Goal: Information Seeking & Learning: Learn about a topic

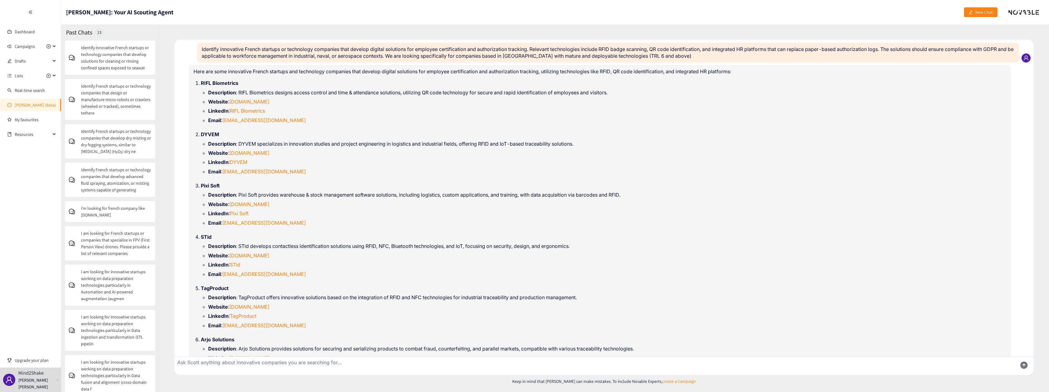
click at [17, 107] on link "[PERSON_NAME] (beta)" at bounding box center [35, 105] width 41 height 6
click at [963, 12] on header "Scott: Your AI Scouting Agent New Chat" at bounding box center [555, 12] width 988 height 24
click at [976, 11] on span "New Chat" at bounding box center [983, 12] width 17 height 7
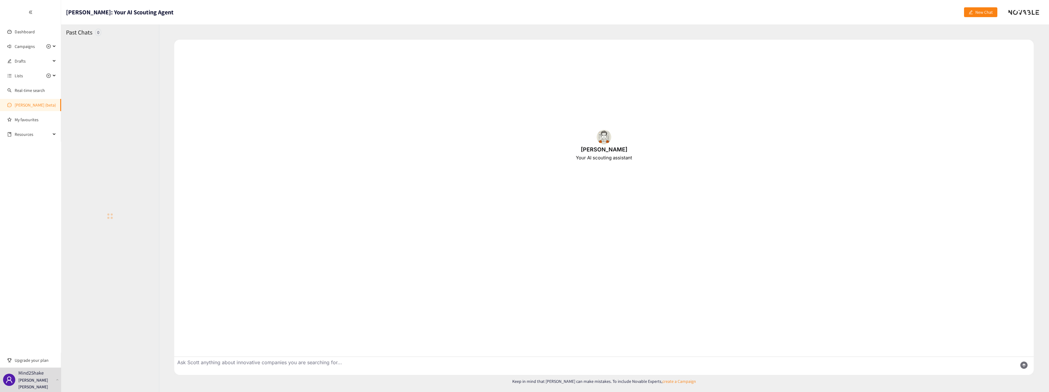
click at [304, 363] on textarea "Ask Scott anything about innovative companies you are searching for..." at bounding box center [593, 366] width 838 height 18
type textarea "Identify innovative French startups developing digital solutions for work permi…"
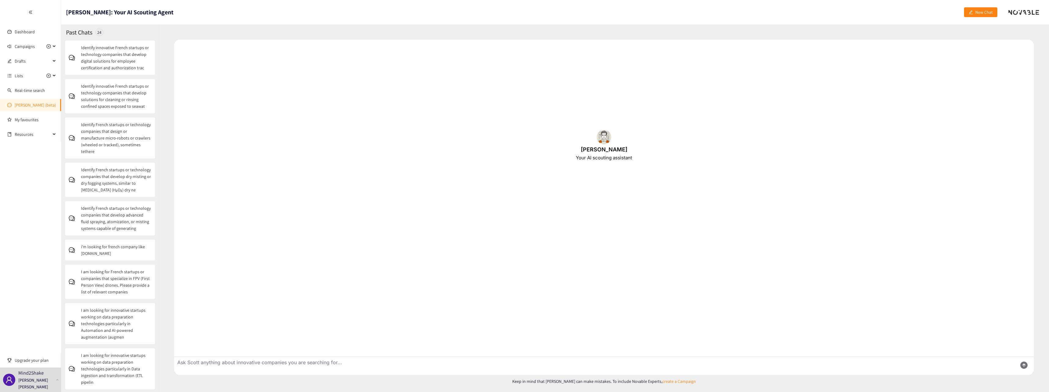
click at [304, 363] on textarea "Ask Scott anything about innovative companies you are searching for..." at bounding box center [593, 366] width 838 height 18
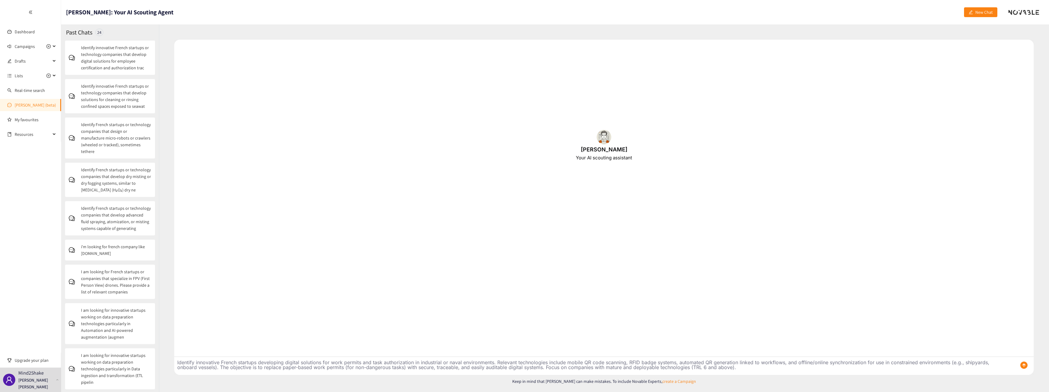
type textarea "Identify innovative French startups developing digital solutions for work permi…"
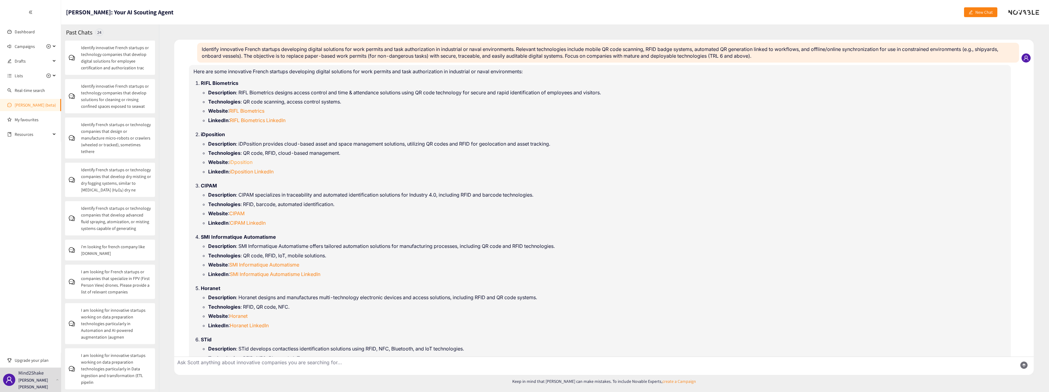
click at [251, 161] on link "iDposition" at bounding box center [240, 162] width 23 height 6
click at [236, 214] on link "CIPAM" at bounding box center [236, 214] width 15 height 6
click at [270, 264] on link "SMI Informatique Automatisme" at bounding box center [264, 265] width 70 height 6
click at [242, 314] on link "Horanet" at bounding box center [238, 316] width 18 height 6
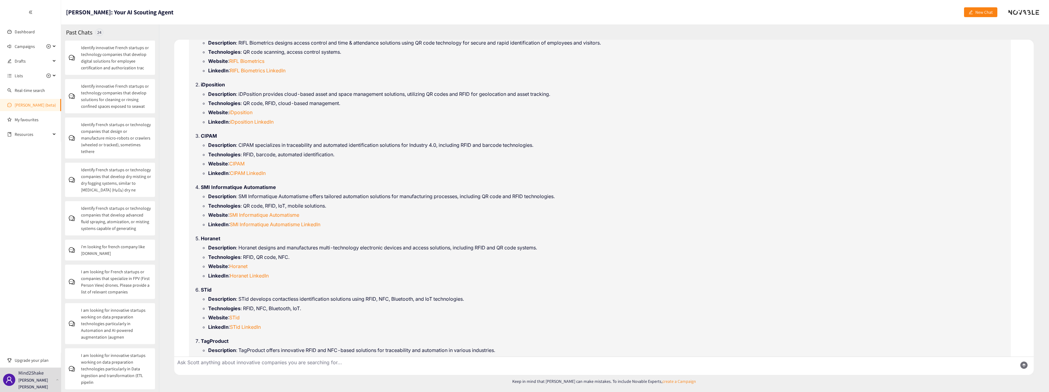
scroll to position [95, 0]
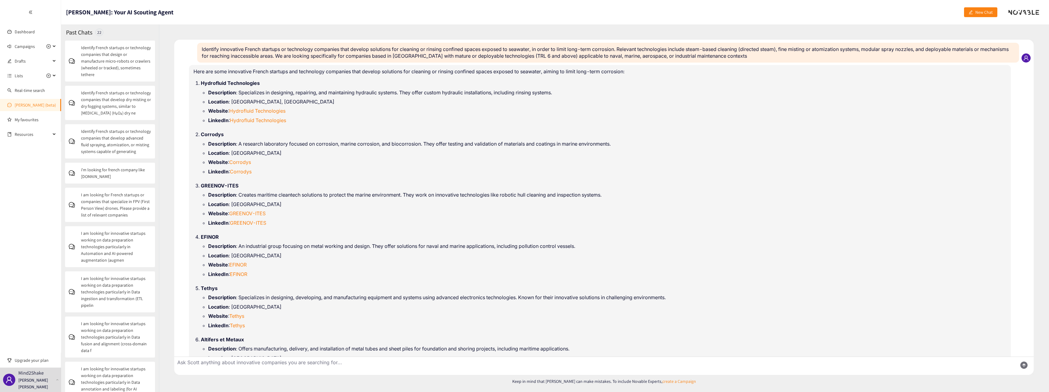
click at [122, 70] on p "Identify French startups or technology companies that design or manufacture mic…" at bounding box center [116, 61] width 70 height 34
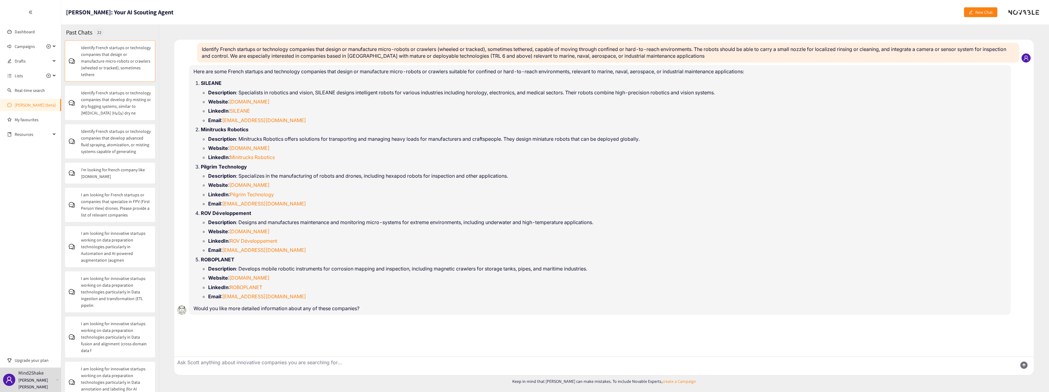
click at [109, 107] on p "Identify French startups or technology companies that develop dry misting or dr…" at bounding box center [116, 103] width 70 height 27
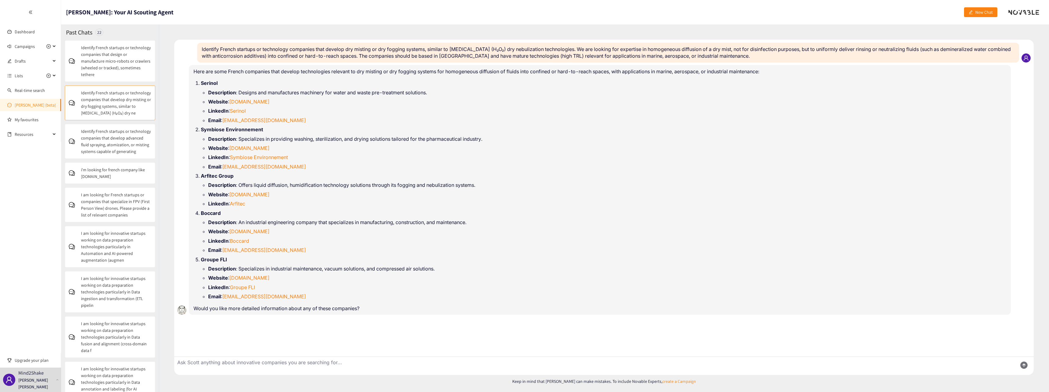
click at [111, 137] on p "Identify French startups or technology companies that develop advanced fluid sp…" at bounding box center [116, 141] width 70 height 27
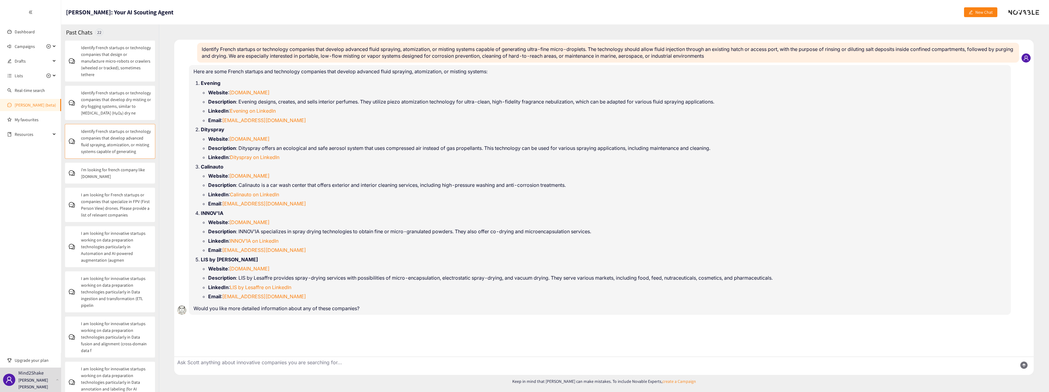
click at [109, 164] on div "i'm looking for french company like [DOMAIN_NAME]" at bounding box center [110, 173] width 90 height 21
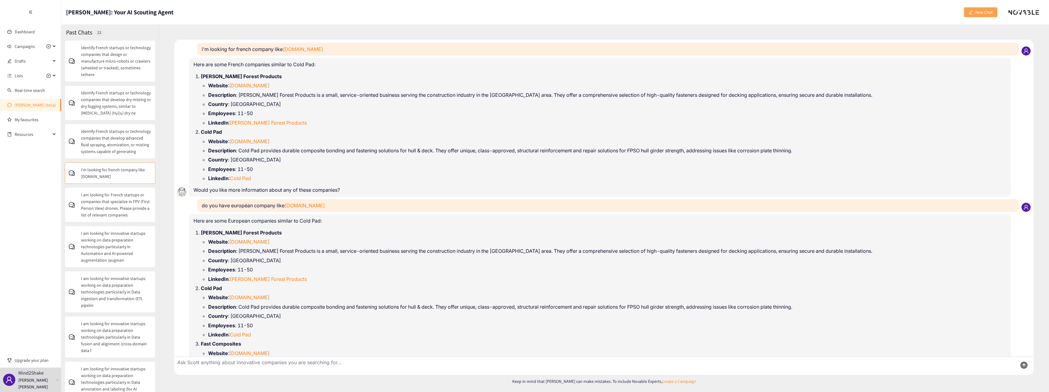
click at [981, 11] on span "New Chat" at bounding box center [983, 12] width 17 height 7
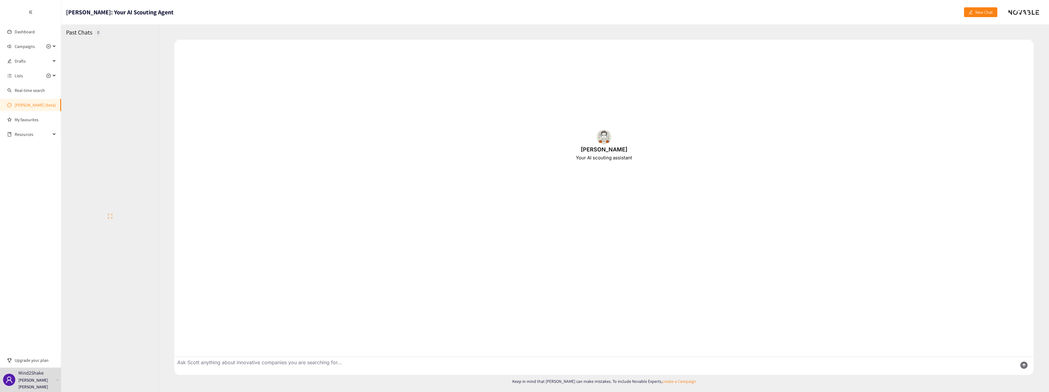
click at [296, 362] on textarea "Ask Scott anything about innovative companies you are searching for..." at bounding box center [593, 366] width 838 height 18
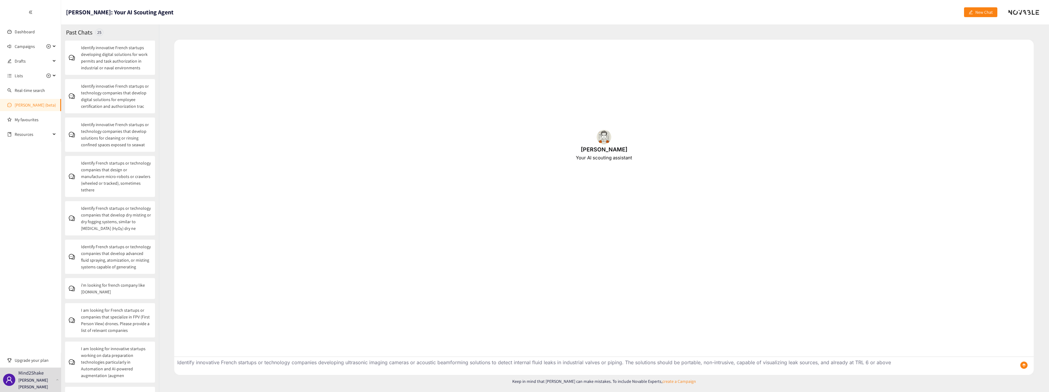
type textarea "Identify innovative French startups or technology companies developing ultrason…"
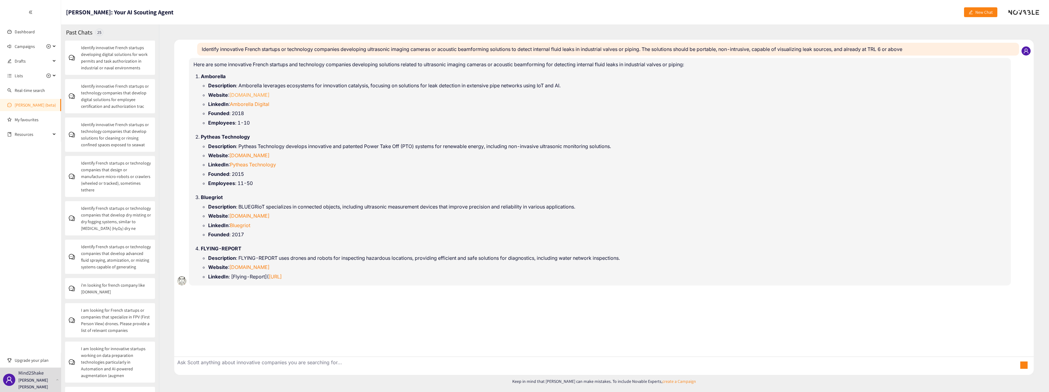
click at [243, 96] on link "[DOMAIN_NAME]" at bounding box center [249, 95] width 40 height 6
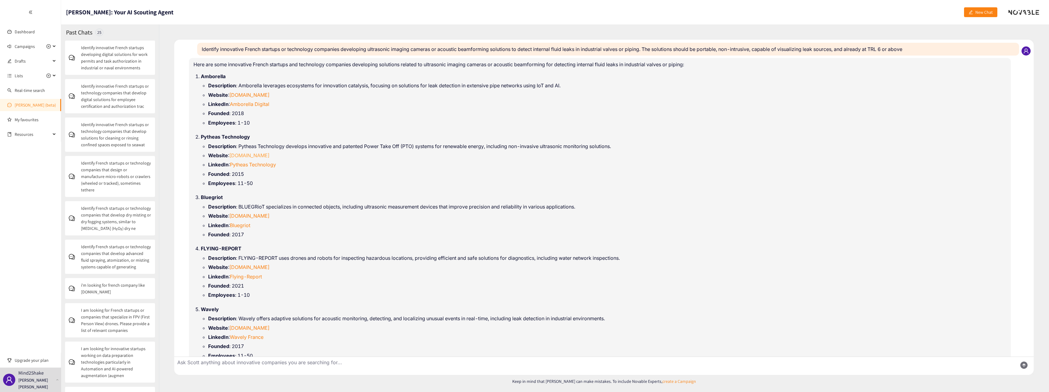
click at [263, 155] on link "[DOMAIN_NAME]" at bounding box center [249, 156] width 40 height 6
click at [248, 215] on link "[DOMAIN_NAME]" at bounding box center [249, 216] width 40 height 6
click at [255, 267] on link "[DOMAIN_NAME]" at bounding box center [249, 267] width 40 height 6
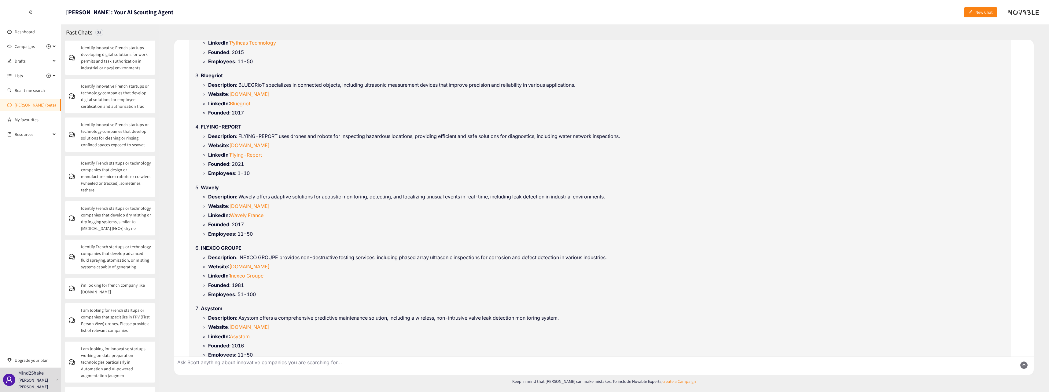
scroll to position [122, 0]
click at [253, 266] on link "[DOMAIN_NAME]" at bounding box center [249, 266] width 40 height 6
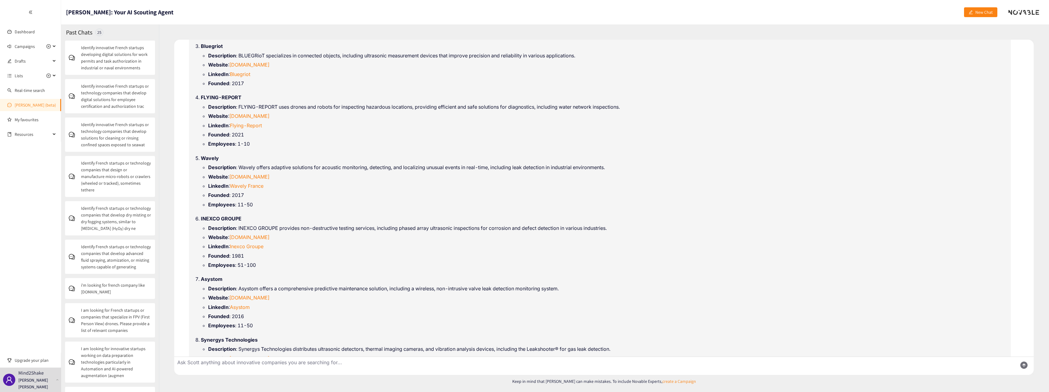
scroll to position [183, 0]
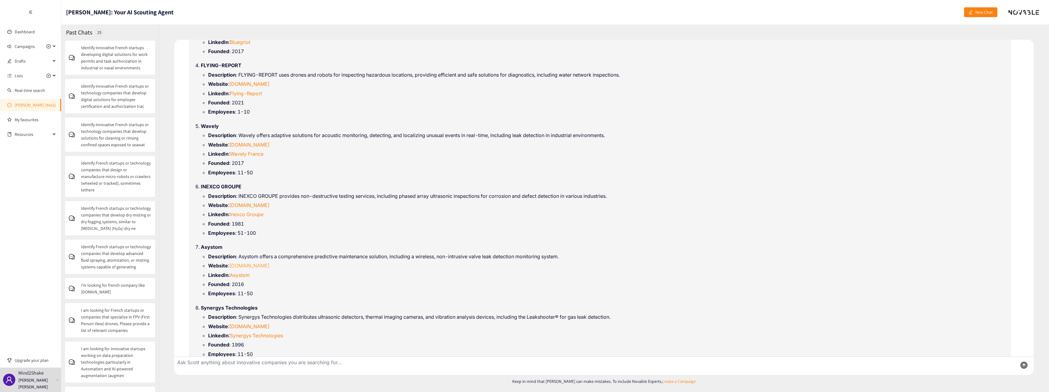
click at [236, 266] on link "[DOMAIN_NAME]" at bounding box center [249, 266] width 40 height 6
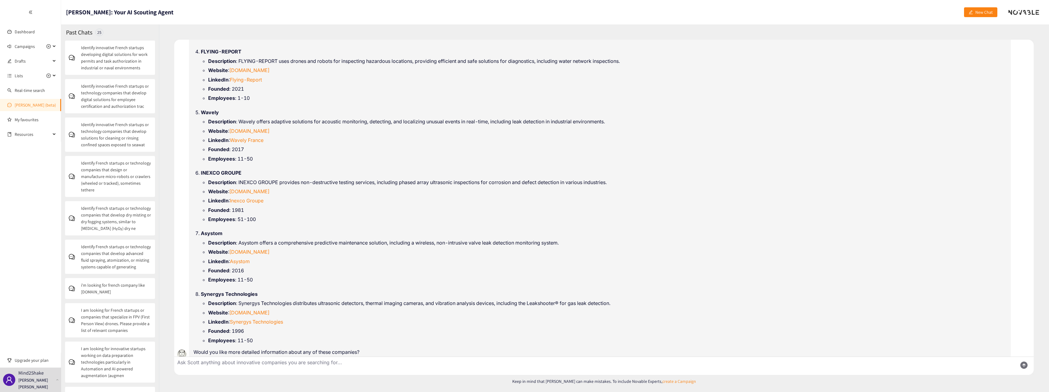
scroll to position [205, 0]
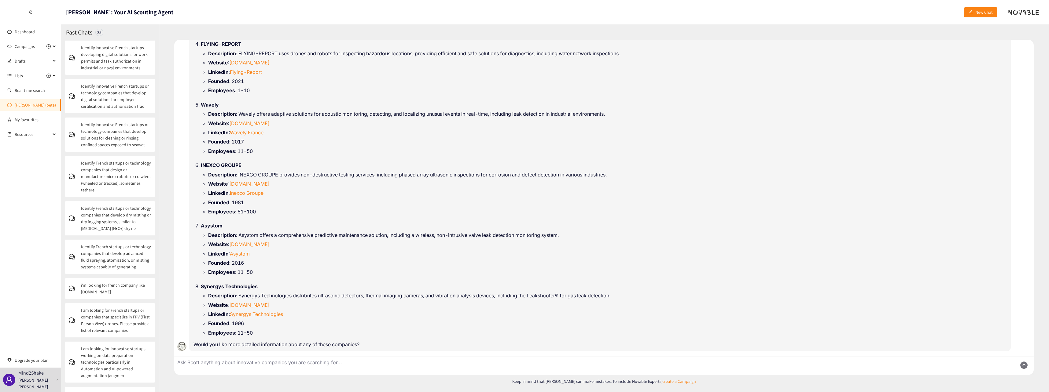
click at [385, 364] on textarea "Ask Scott anything about innovative companies you are searching for..." at bounding box center [593, 366] width 838 height 18
paste textarea "Identify innovative French startups or technology companies offering non-intrus…"
type textarea "Identify innovative French startups or technology companies offering non-intrus…"
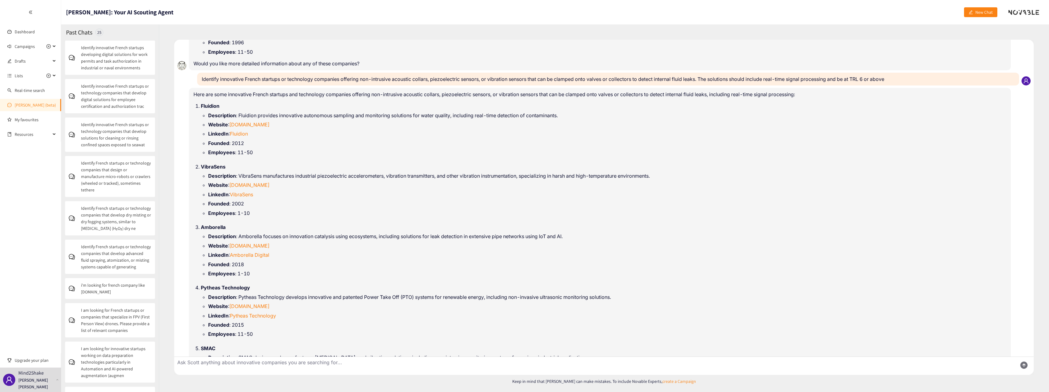
scroll to position [486, 0]
click at [250, 123] on link "[DOMAIN_NAME]" at bounding box center [249, 125] width 40 height 6
click at [247, 186] on link "[DOMAIN_NAME]" at bounding box center [249, 185] width 40 height 6
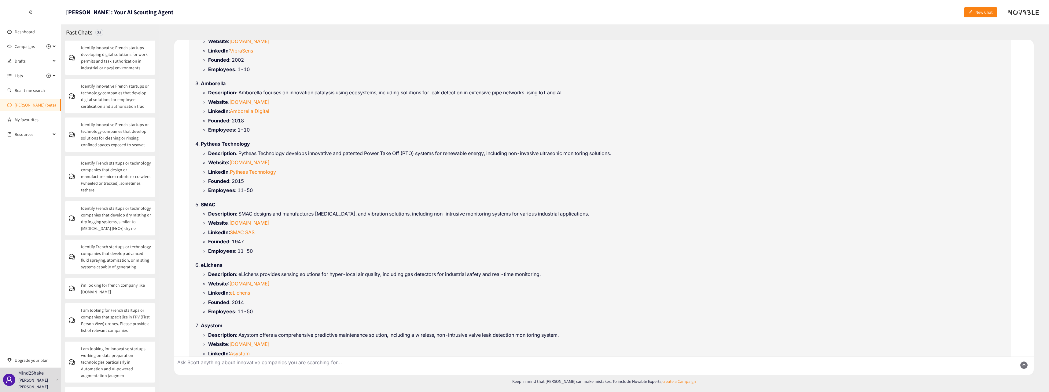
scroll to position [639, 0]
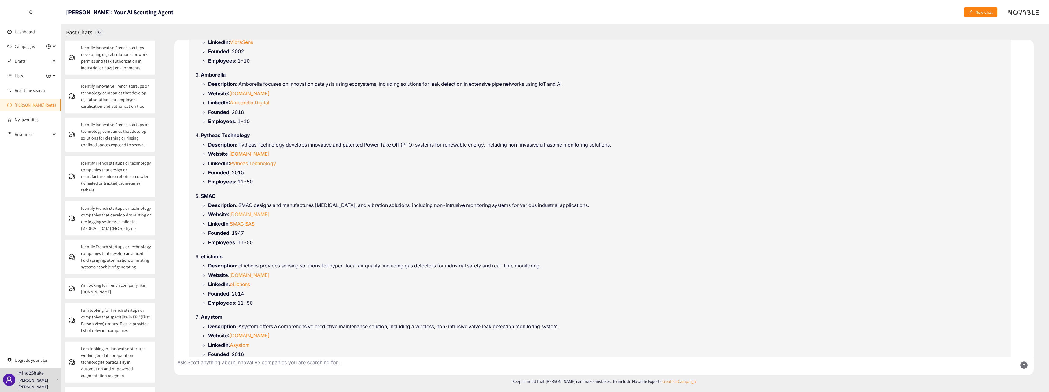
click at [258, 215] on link "[DOMAIN_NAME]" at bounding box center [249, 215] width 40 height 6
click at [250, 274] on link "[DOMAIN_NAME]" at bounding box center [249, 275] width 40 height 6
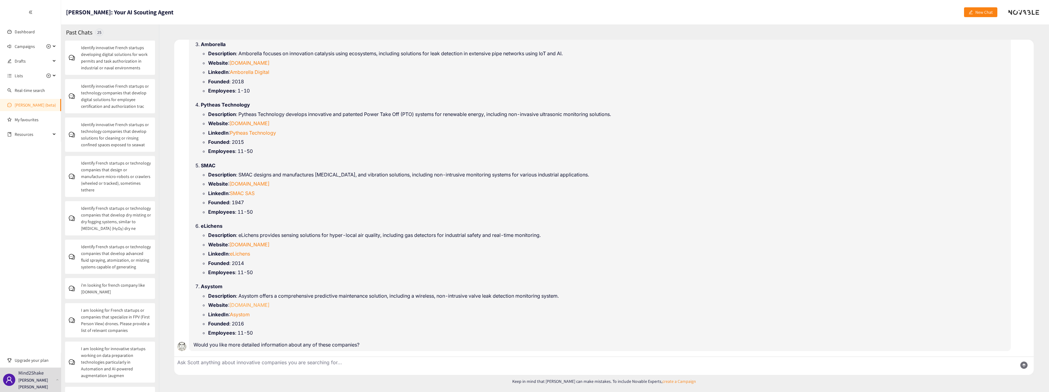
click at [250, 307] on link "[DOMAIN_NAME]" at bounding box center [249, 305] width 40 height 6
click at [985, 13] on span "New Chat" at bounding box center [983, 12] width 17 height 7
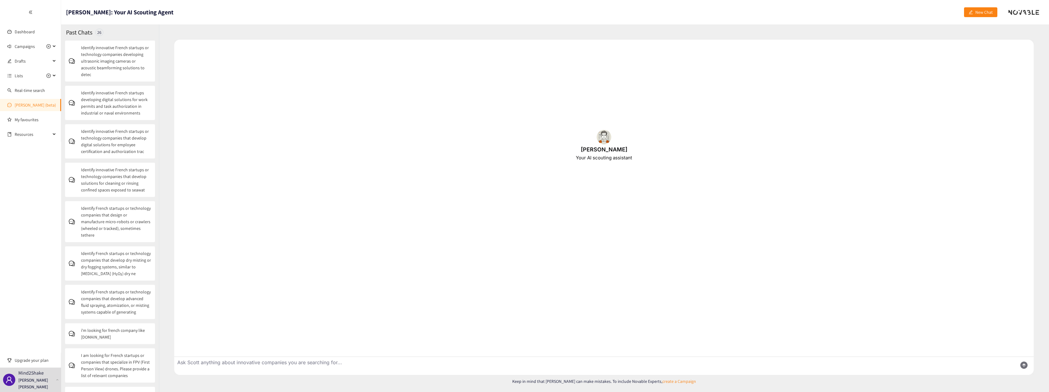
click at [247, 363] on textarea "Ask Scott anything about innovative companies you are searching for..." at bounding box center [593, 366] width 838 height 18
type textarea "Identify innovative French startups or technology companies that provide therma…"
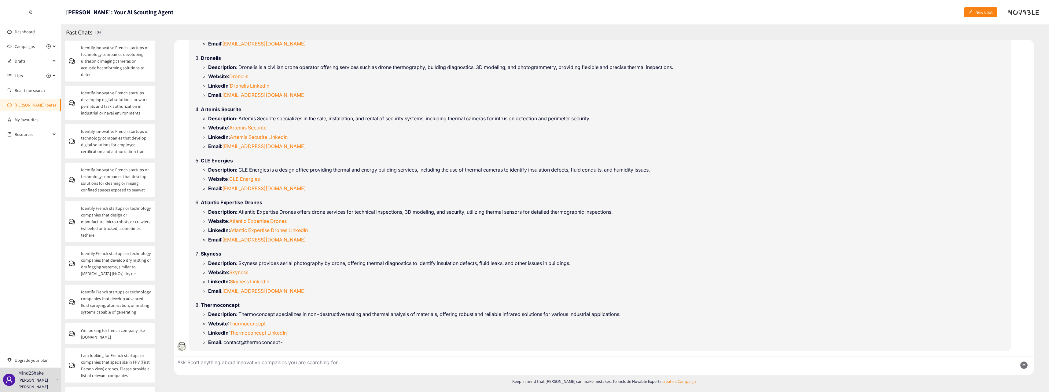
scroll to position [130, 0]
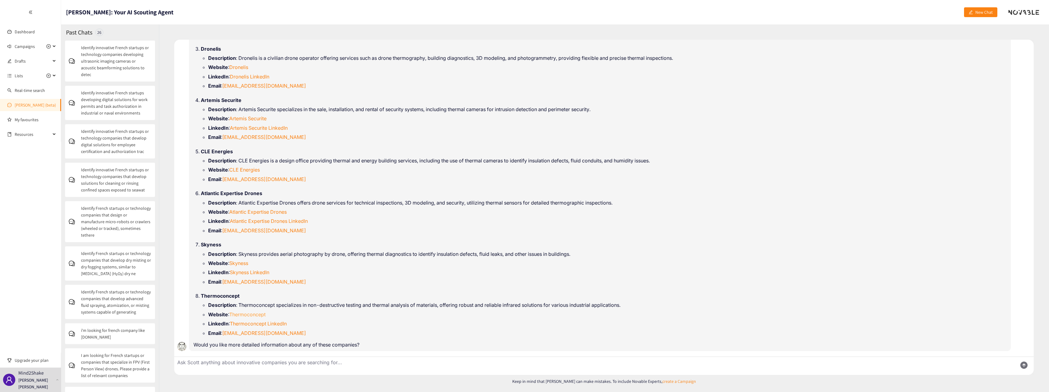
click at [249, 315] on link "Thermoconcept" at bounding box center [247, 315] width 36 height 6
click at [448, 364] on textarea "Ask Scott anything about innovative companies you are searching for..." at bounding box center [593, 366] width 838 height 18
paste textarea "Identify innovative French startups or technology companies that develop clamp-…"
type textarea "Identify innovative French startups or technology companies that develop clamp-…"
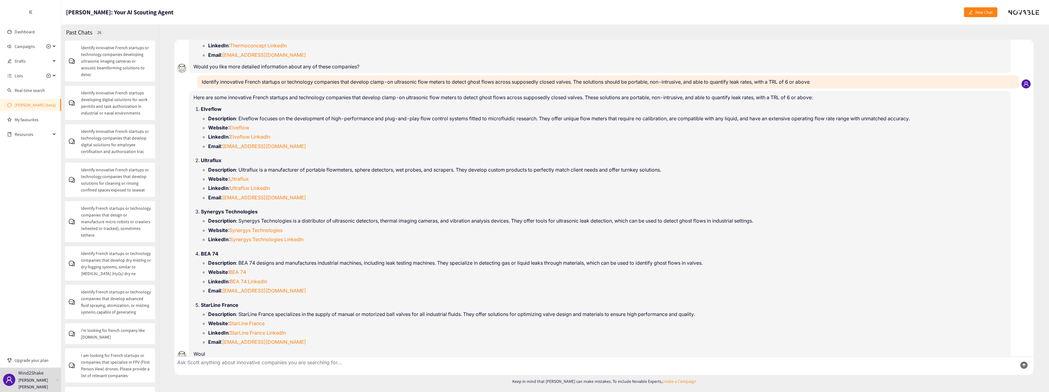
scroll to position [418, 0]
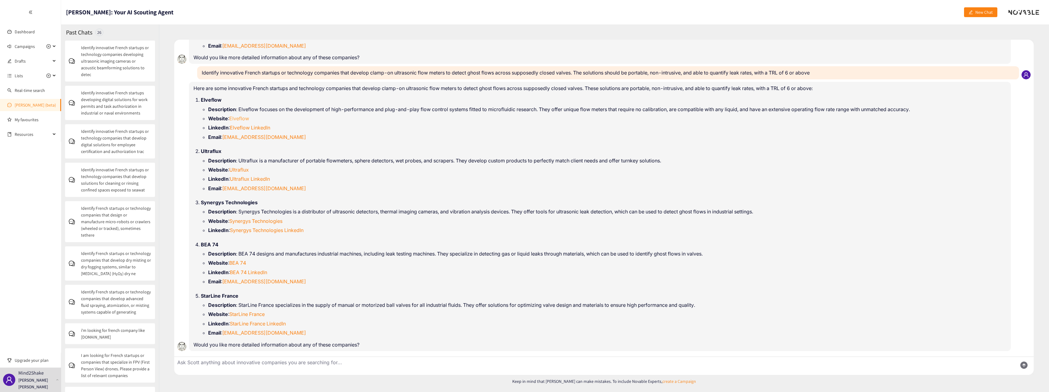
click at [248, 119] on link "Elveflow" at bounding box center [239, 119] width 20 height 6
click at [243, 168] on link "Ultraflux" at bounding box center [239, 170] width 20 height 6
click at [236, 262] on link "BEA 74" at bounding box center [237, 263] width 17 height 6
click at [248, 314] on link "StarLine France" at bounding box center [246, 314] width 35 height 6
click at [973, 13] on icon "edit" at bounding box center [971, 12] width 4 height 4
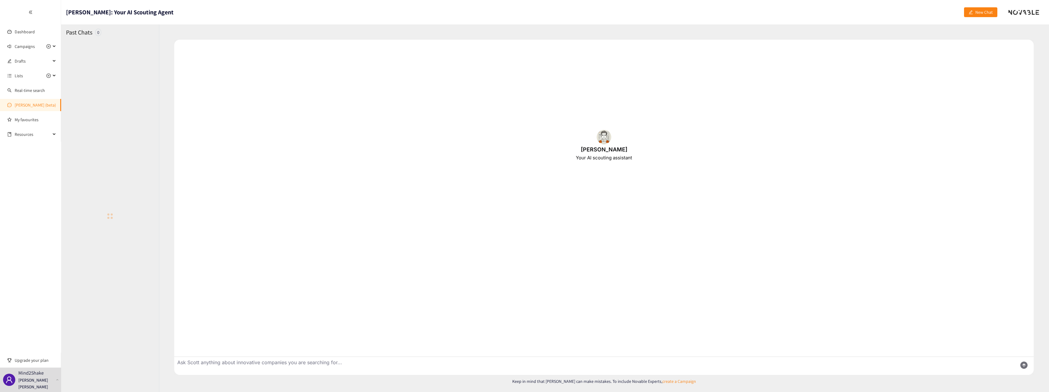
click at [244, 361] on textarea "Ask Scott anything about innovative companies you are searching for..." at bounding box center [593, 366] width 838 height 18
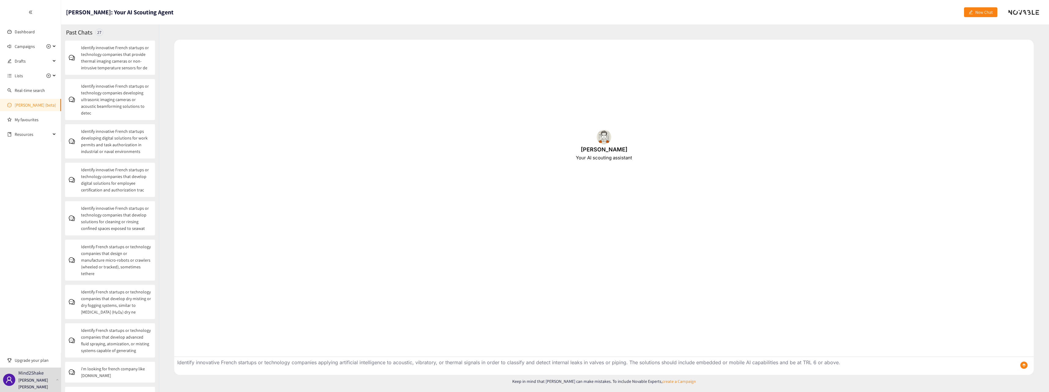
type textarea "Identify innovative French startups or technology companies applying artificial…"
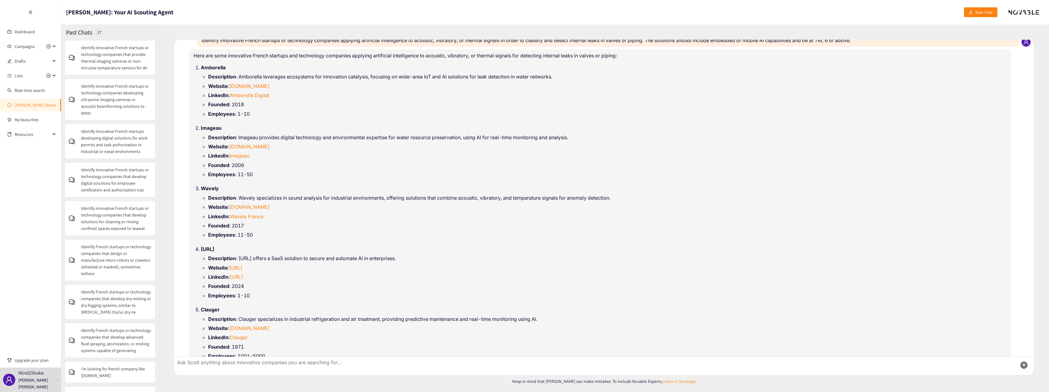
scroll to position [0, 0]
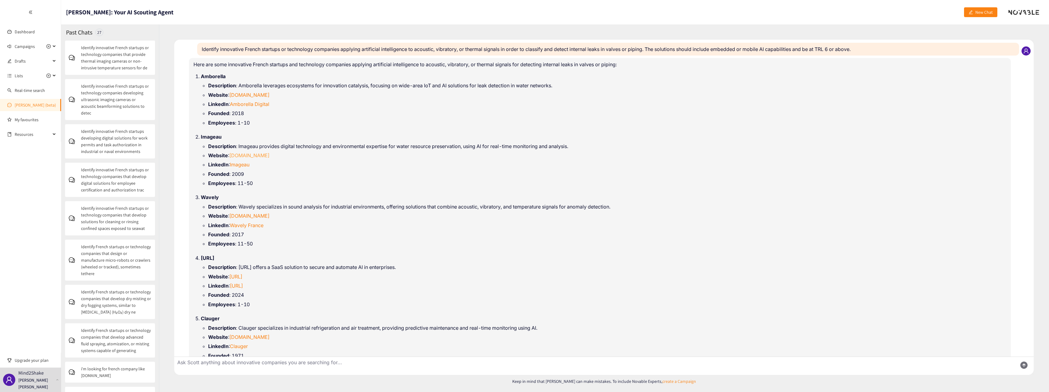
click at [243, 153] on link "[DOMAIN_NAME]" at bounding box center [249, 156] width 40 height 6
click at [246, 96] on link "[DOMAIN_NAME]" at bounding box center [249, 95] width 40 height 6
click at [240, 275] on link "[URL]" at bounding box center [235, 277] width 13 height 6
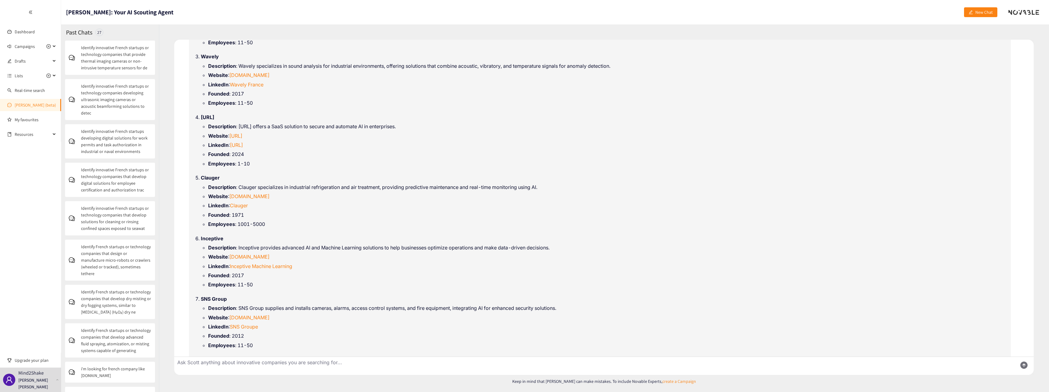
scroll to position [153, 0]
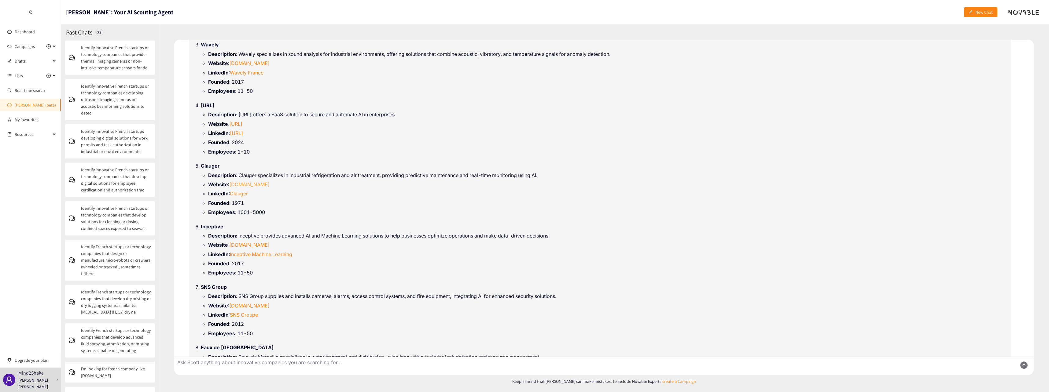
click at [241, 184] on link "[DOMAIN_NAME]" at bounding box center [249, 185] width 40 height 6
click at [251, 244] on link "[DOMAIN_NAME]" at bounding box center [249, 245] width 40 height 6
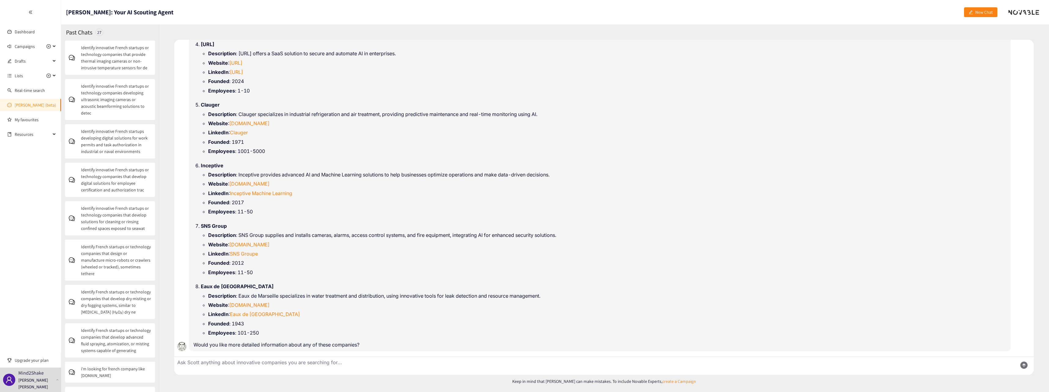
scroll to position [0, 0]
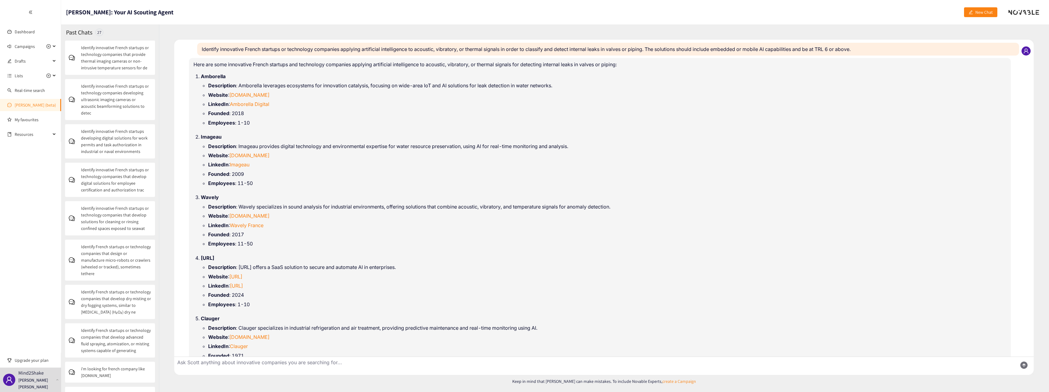
click at [252, 363] on textarea "Ask Scott anything about innovative companies you are searching for..." at bounding box center [593, 366] width 838 height 18
paste textarea "Identify innovative French startups or technology companies developing multi-pa…"
type textarea "Identify innovative French startups or technology companies developing multi-pa…"
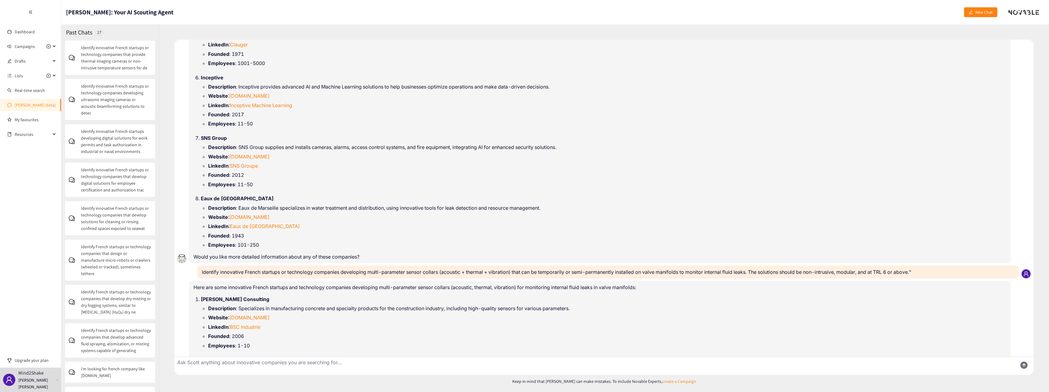
scroll to position [304, 0]
